Goal: Navigation & Orientation: Find specific page/section

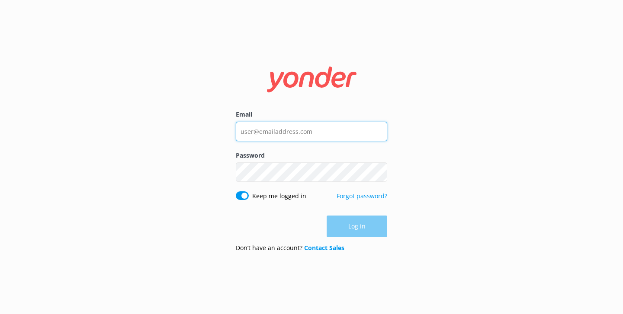
type input "[PERSON_NAME][EMAIL_ADDRESS][DOMAIN_NAME]"
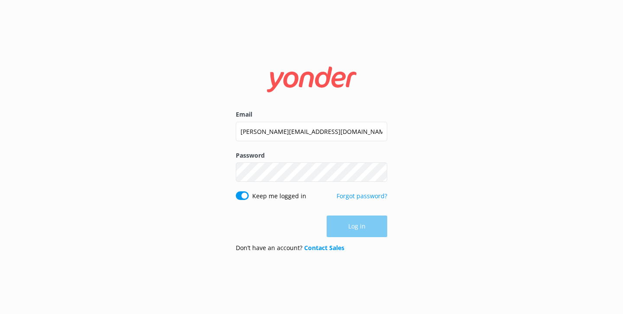
click at [352, 228] on div "Log in" at bounding box center [311, 227] width 151 height 22
click at [354, 227] on button "Log in" at bounding box center [357, 227] width 61 height 22
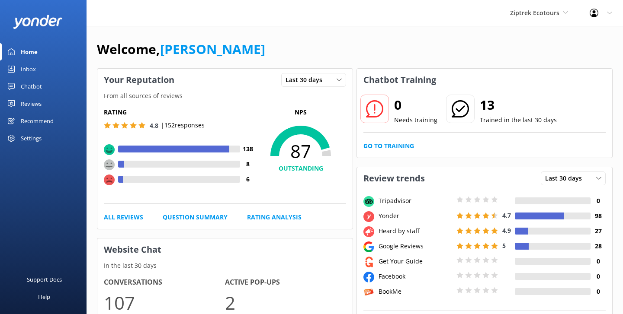
click at [551, 18] on div "Ziptrek Ecotours Yonder Zipline Yonder demo Yonder Luxury Suites Yonder Holiday…" at bounding box center [539, 13] width 80 height 26
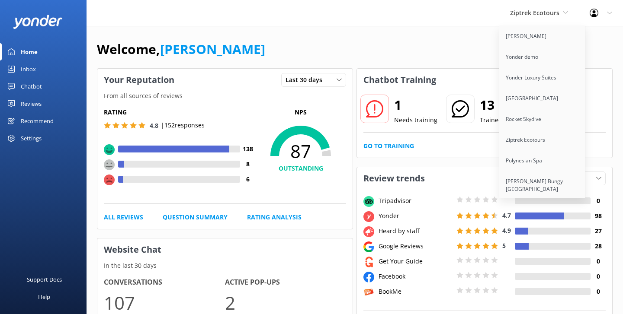
click at [521, 176] on link "[PERSON_NAME] Bungy [GEOGRAPHIC_DATA]" at bounding box center [542, 185] width 87 height 29
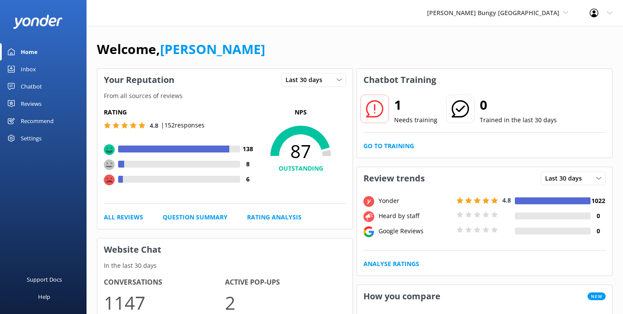
click at [30, 66] on div "Inbox" at bounding box center [28, 69] width 15 height 17
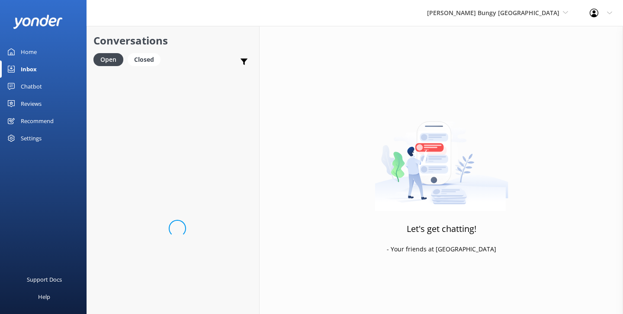
click at [30, 80] on div "Chatbot" at bounding box center [31, 86] width 21 height 17
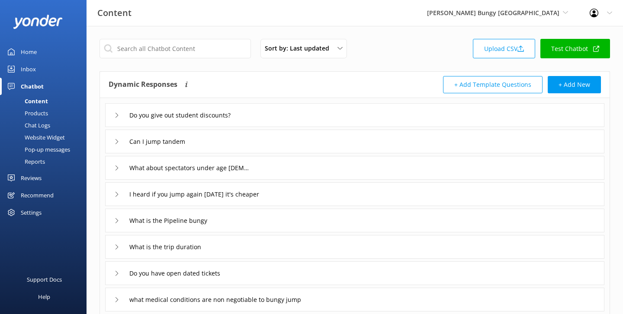
click at [42, 160] on div "Reports" at bounding box center [25, 162] width 40 height 12
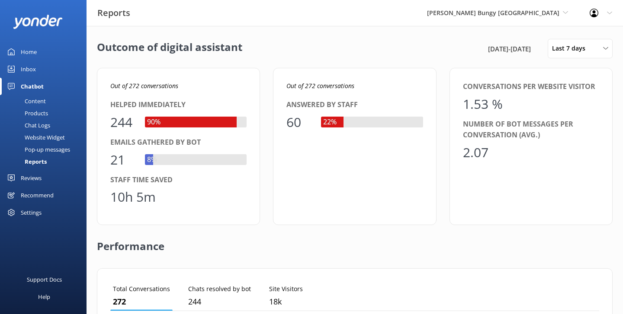
click at [37, 98] on div "Content" at bounding box center [25, 101] width 41 height 12
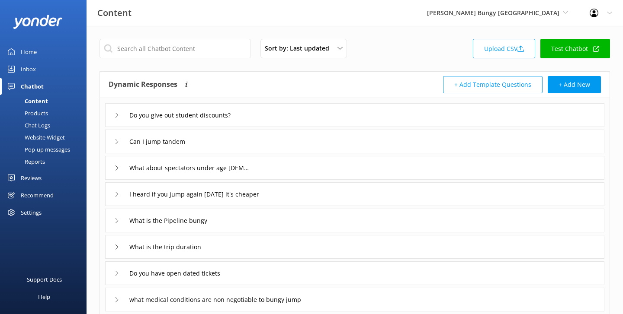
click at [36, 125] on div "Chat Logs" at bounding box center [27, 125] width 45 height 12
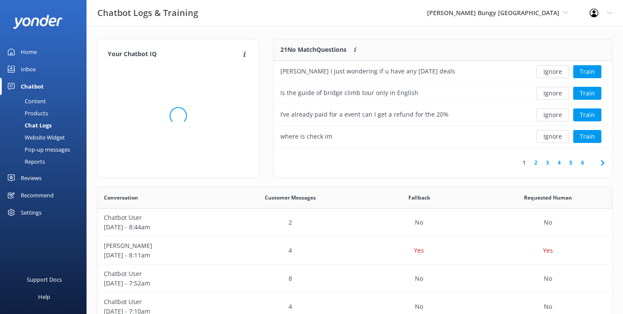
scroll to position [303, 515]
click at [34, 48] on div "Home" at bounding box center [29, 51] width 16 height 17
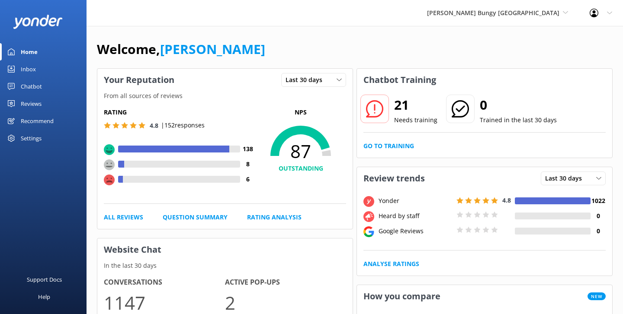
click at [332, 52] on div "Welcome, [PERSON_NAME]" at bounding box center [355, 53] width 516 height 29
